Goal: Task Accomplishment & Management: Manage account settings

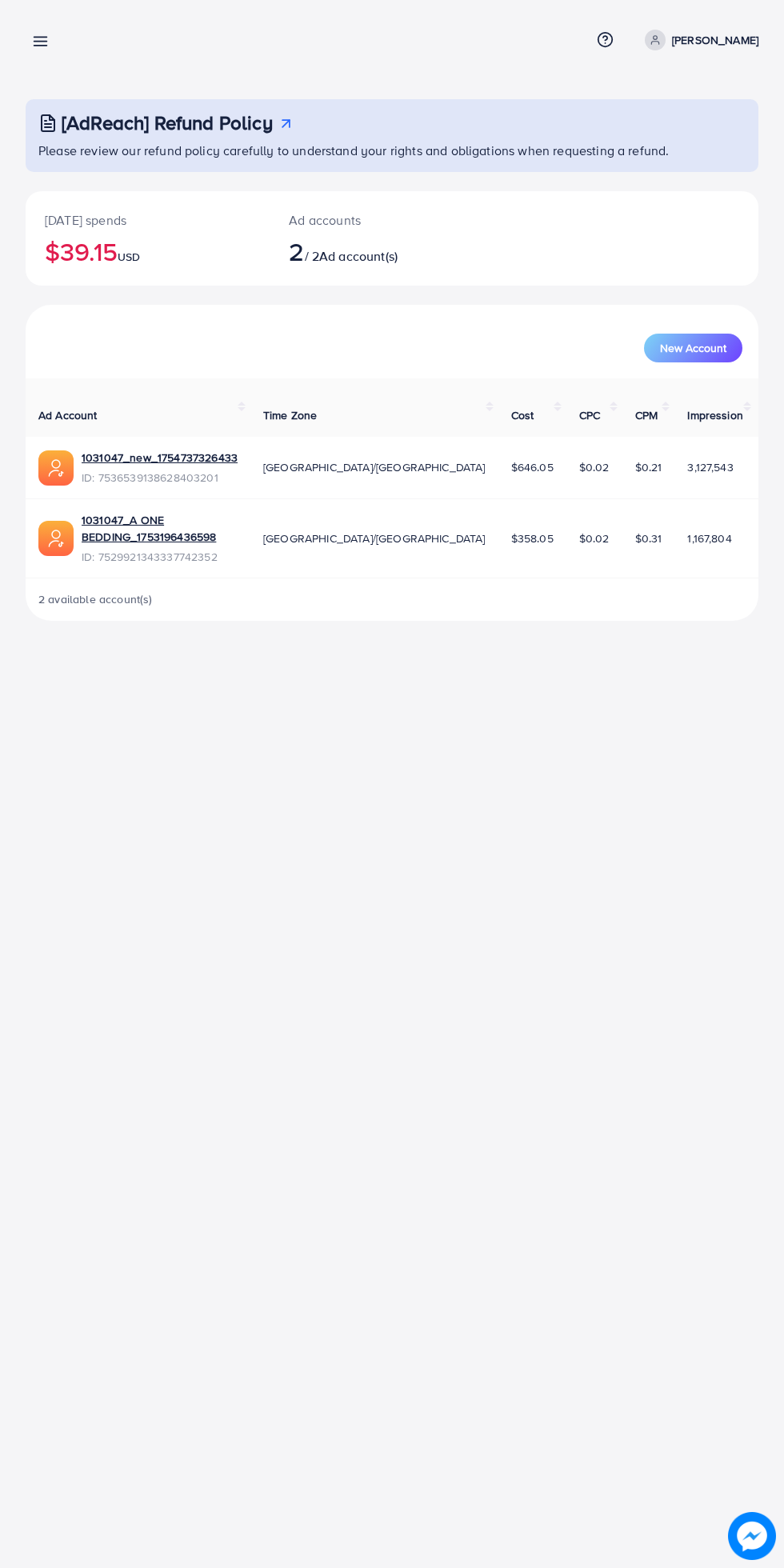
click at [44, 42] on line at bounding box center [41, 42] width 13 height 0
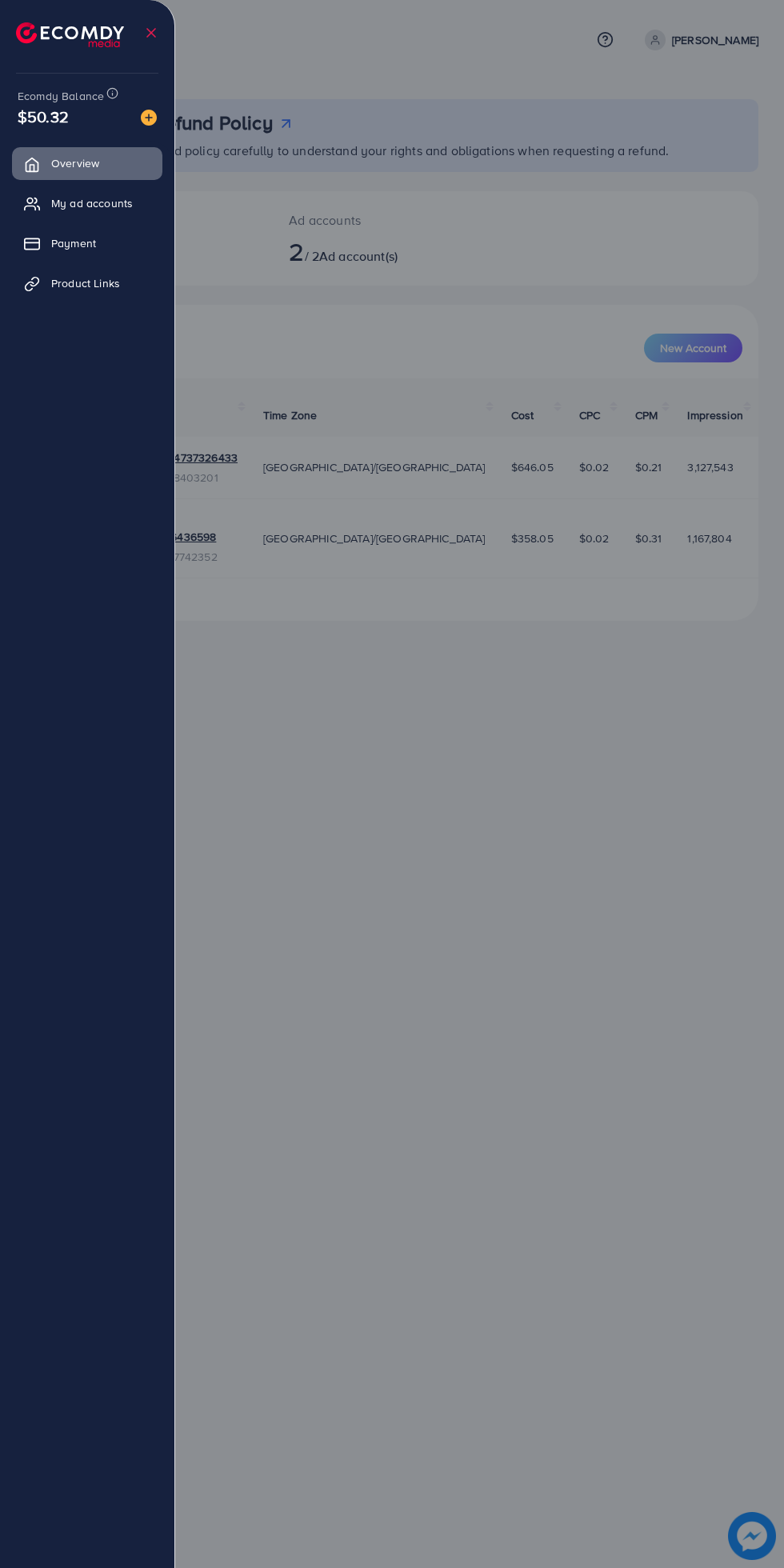
click at [127, 202] on span "My ad accounts" at bounding box center [92, 203] width 81 height 16
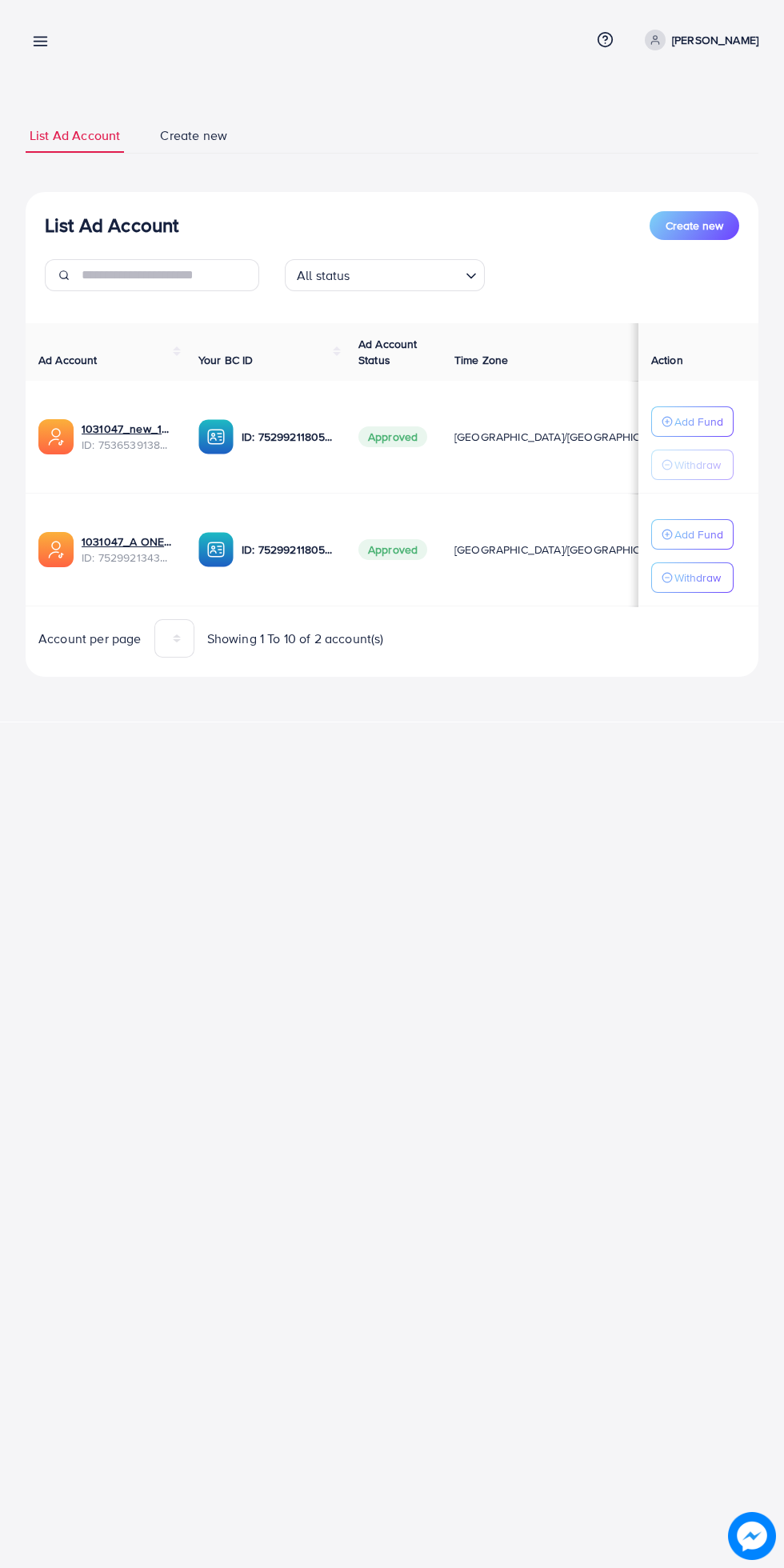
scroll to position [0, 28]
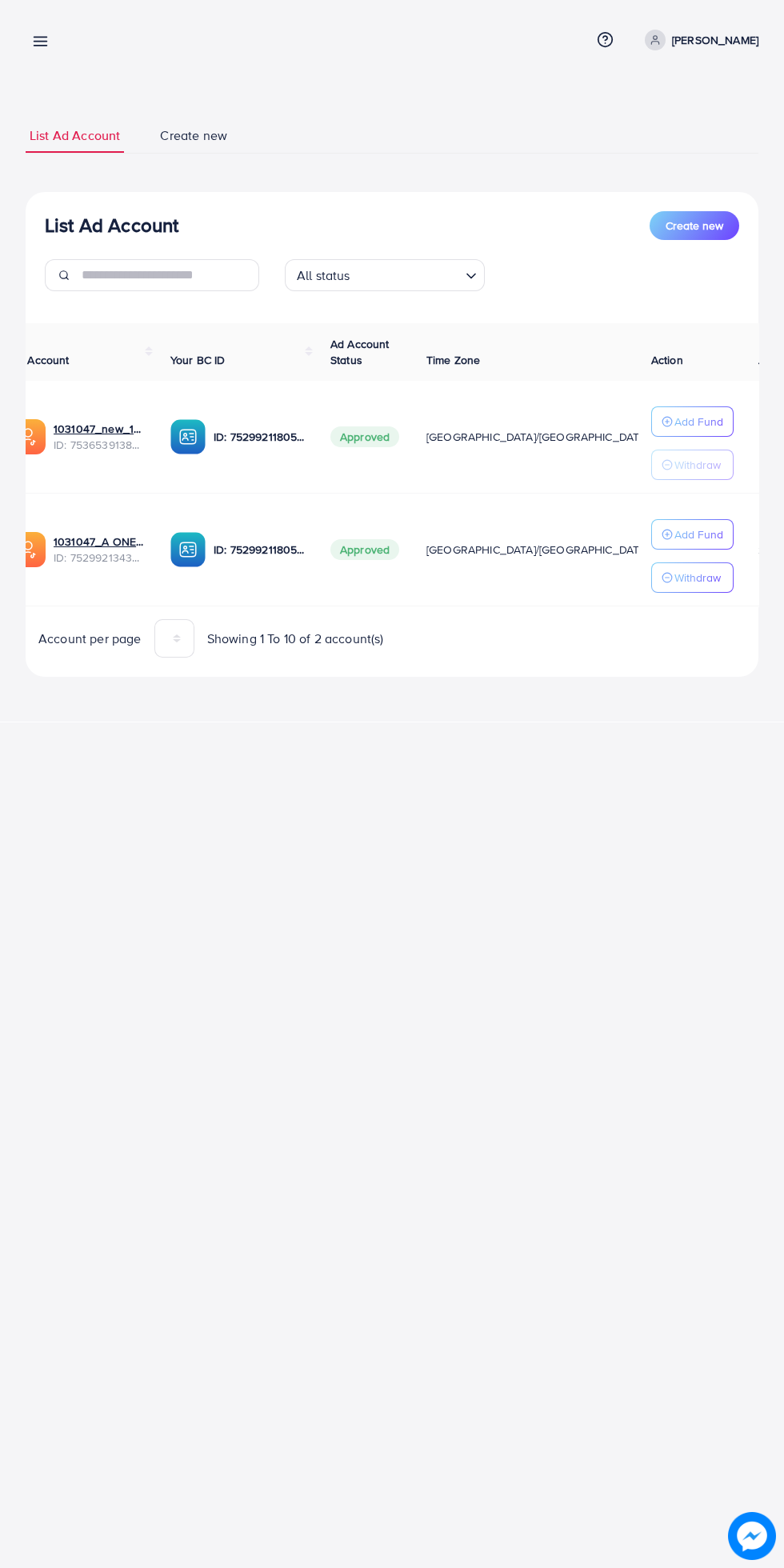
click at [36, 34] on icon at bounding box center [41, 42] width 17 height 17
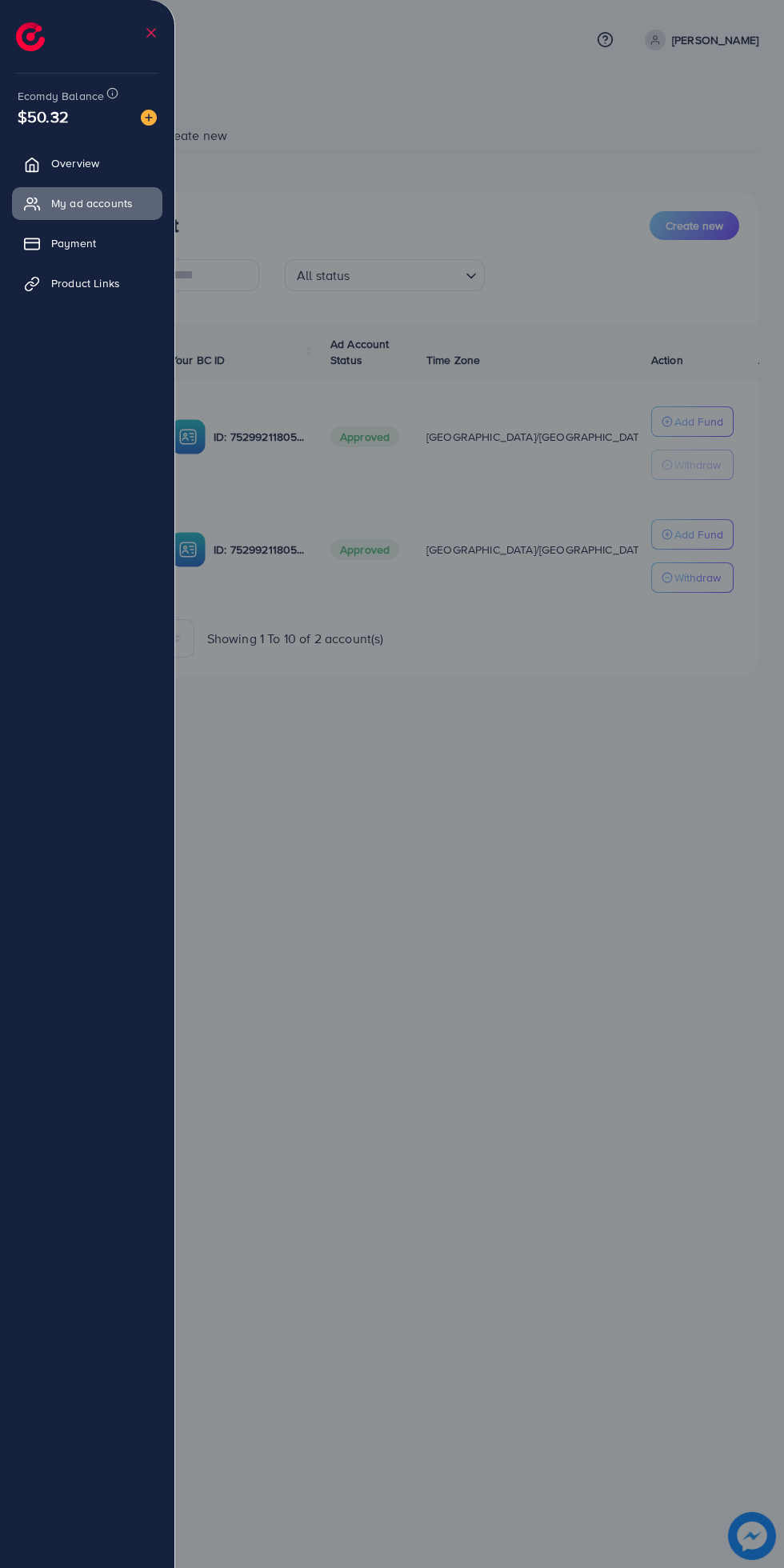
click at [423, 139] on div at bounding box center [392, 940] width 784 height 1881
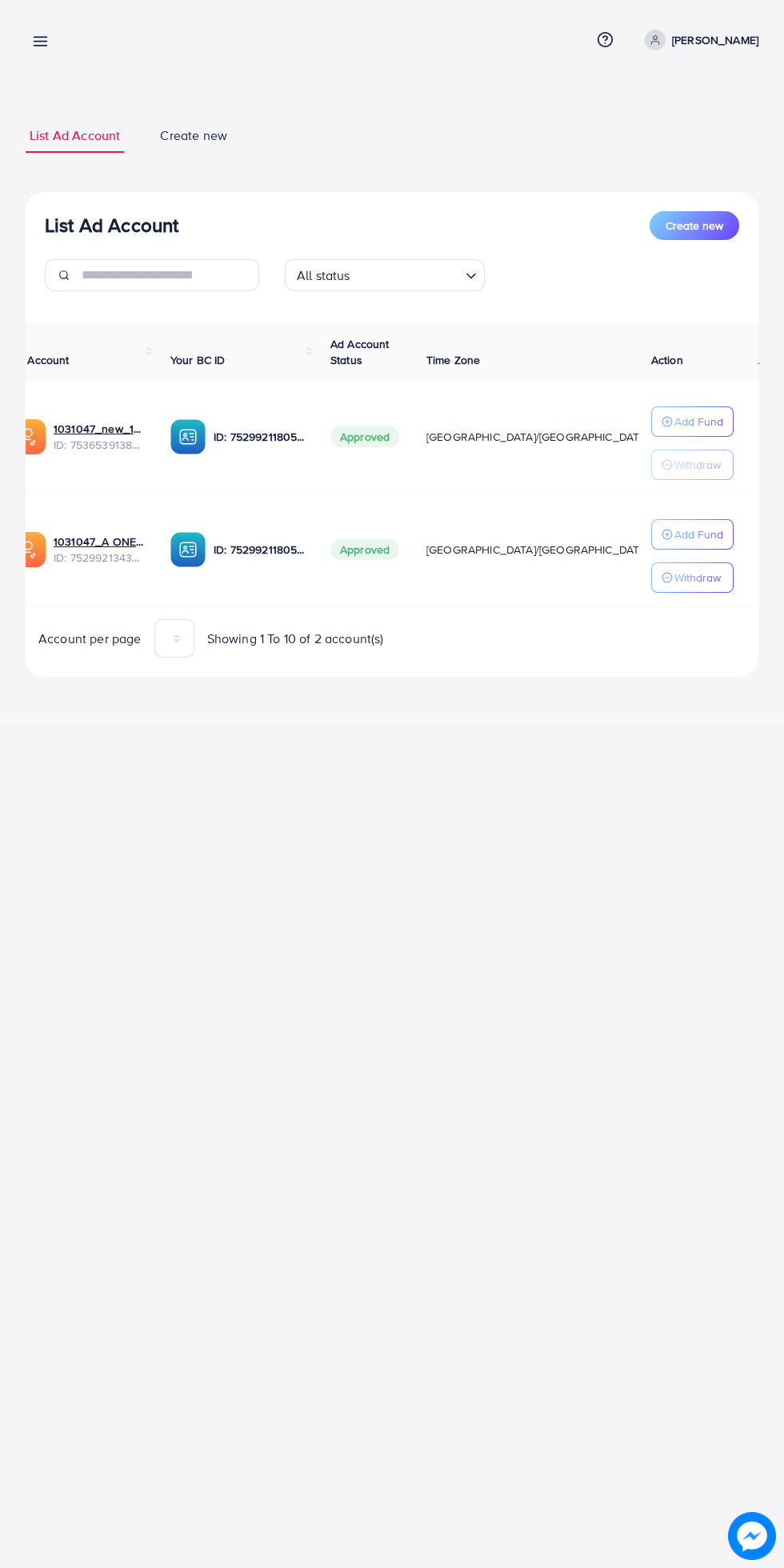
click at [40, 37] on line at bounding box center [41, 37] width 13 height 0
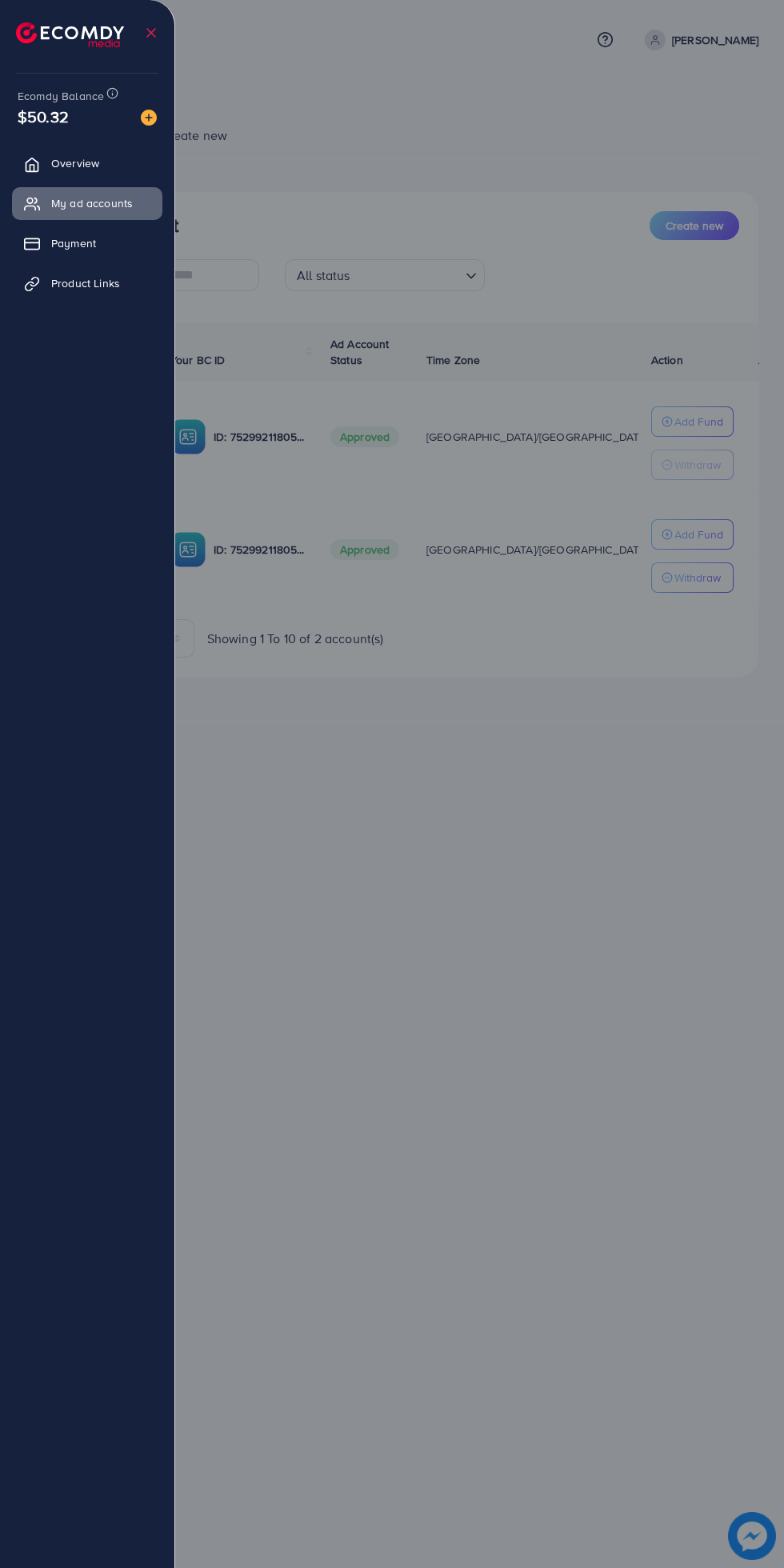
click at [131, 162] on link "Overview" at bounding box center [87, 164] width 150 height 32
